Goal: Information Seeking & Learning: Learn about a topic

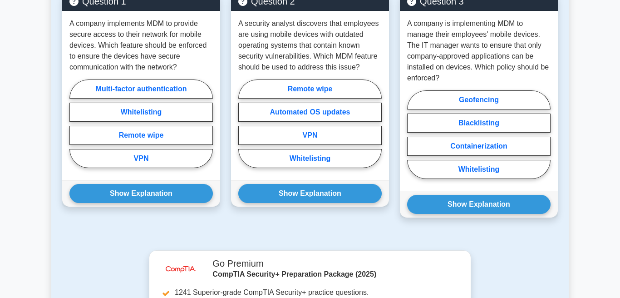
scroll to position [823, 0]
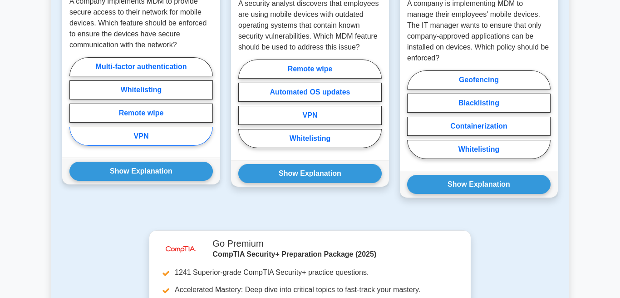
click at [138, 146] on label "VPN" at bounding box center [140, 136] width 143 height 19
click at [75, 107] on input "VPN" at bounding box center [72, 104] width 6 height 6
radio input "true"
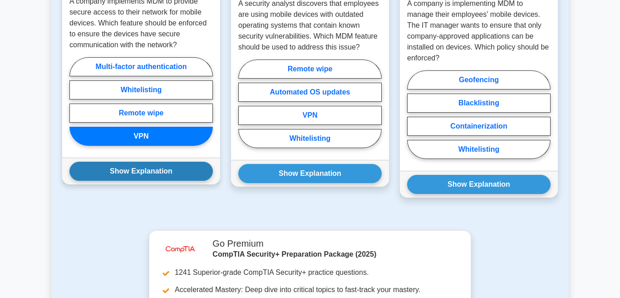
click at [153, 181] on button "Show Explanation" at bounding box center [140, 171] width 143 height 19
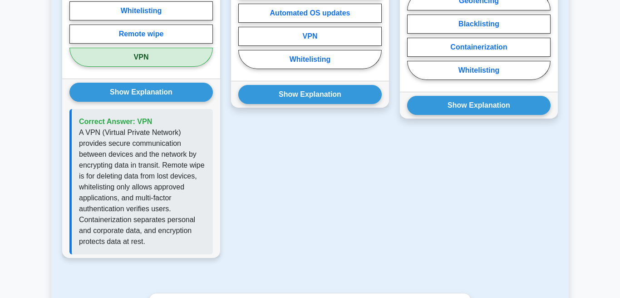
scroll to position [875, 0]
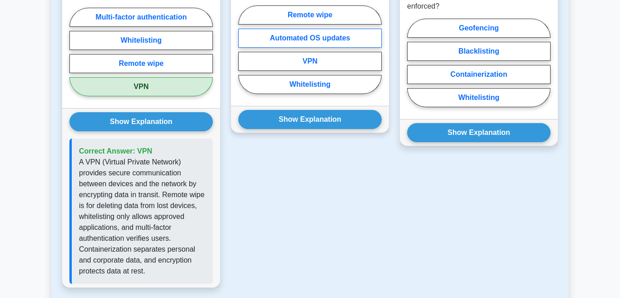
click at [283, 48] on label "Automated OS updates" at bounding box center [309, 38] width 143 height 19
click at [244, 55] on input "Automated OS updates" at bounding box center [241, 52] width 6 height 6
radio input "true"
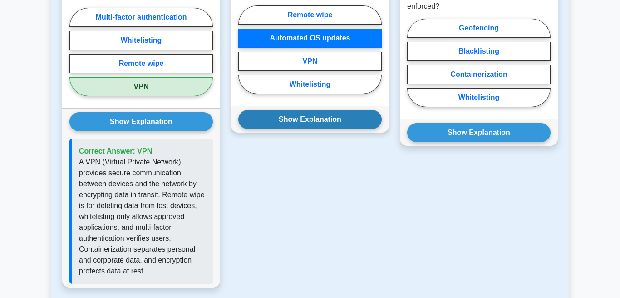
click at [316, 129] on button "Show Explanation" at bounding box center [309, 119] width 143 height 19
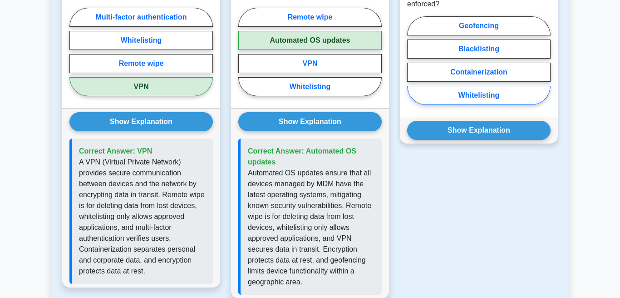
click at [480, 105] on label "Whitelisting" at bounding box center [478, 95] width 143 height 19
click at [413, 66] on input "Whitelisting" at bounding box center [410, 63] width 6 height 6
radio input "true"
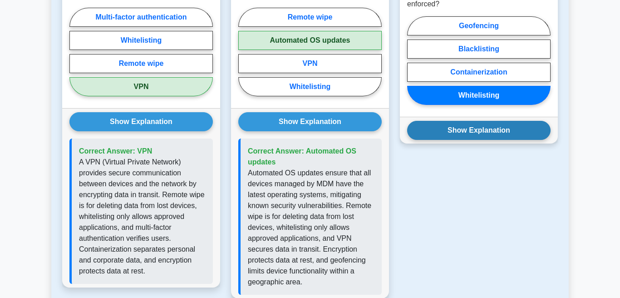
click at [477, 140] on button "Show Explanation" at bounding box center [478, 130] width 143 height 19
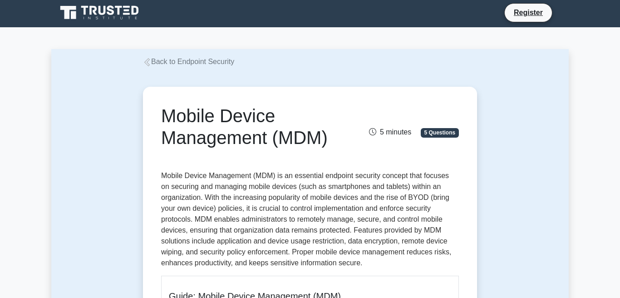
scroll to position [0, 0]
